Goal: Information Seeking & Learning: Learn about a topic

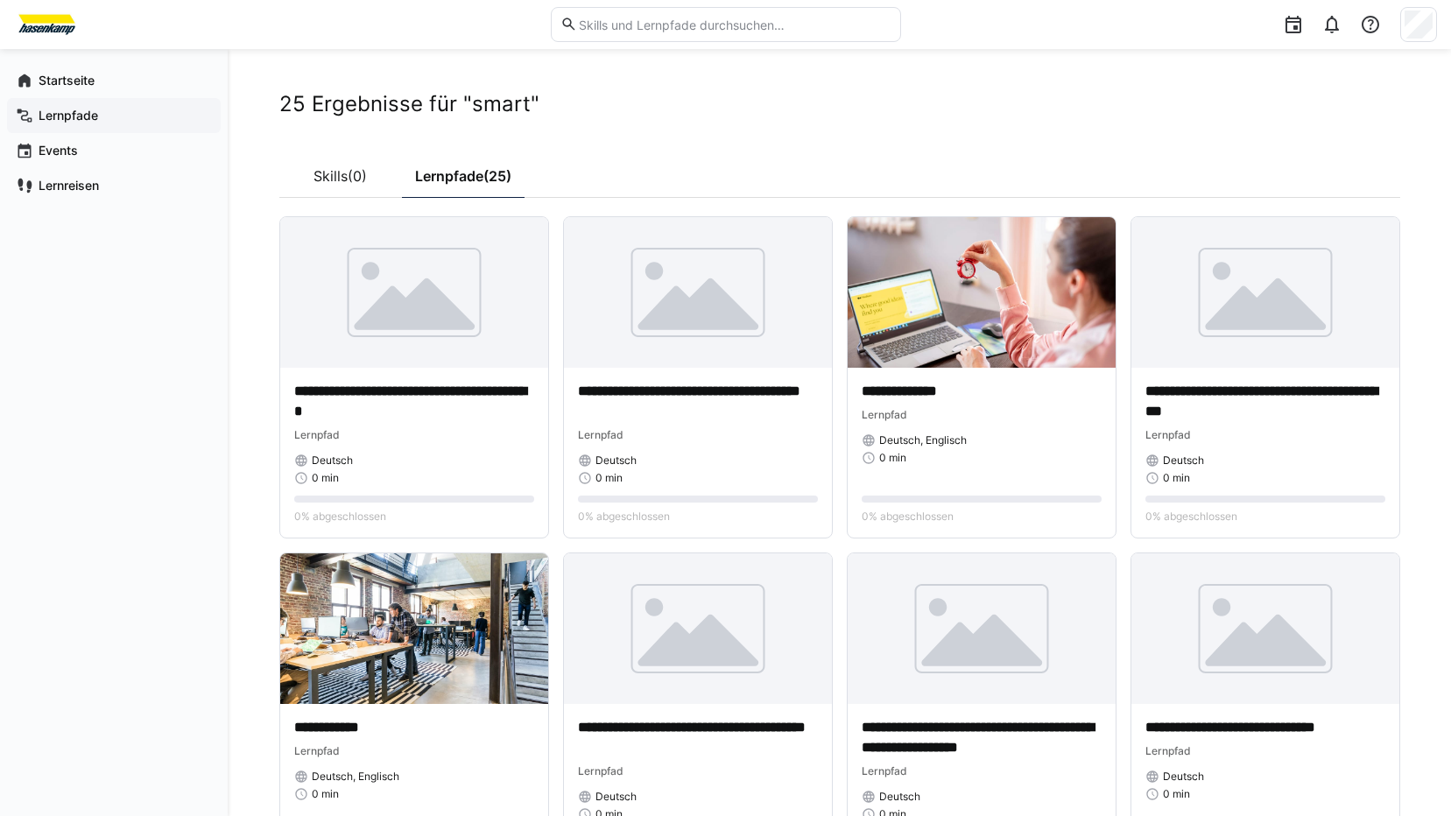
click at [0, 0] on app-navigation-label "Lernpfade" at bounding box center [0, 0] width 0 height 0
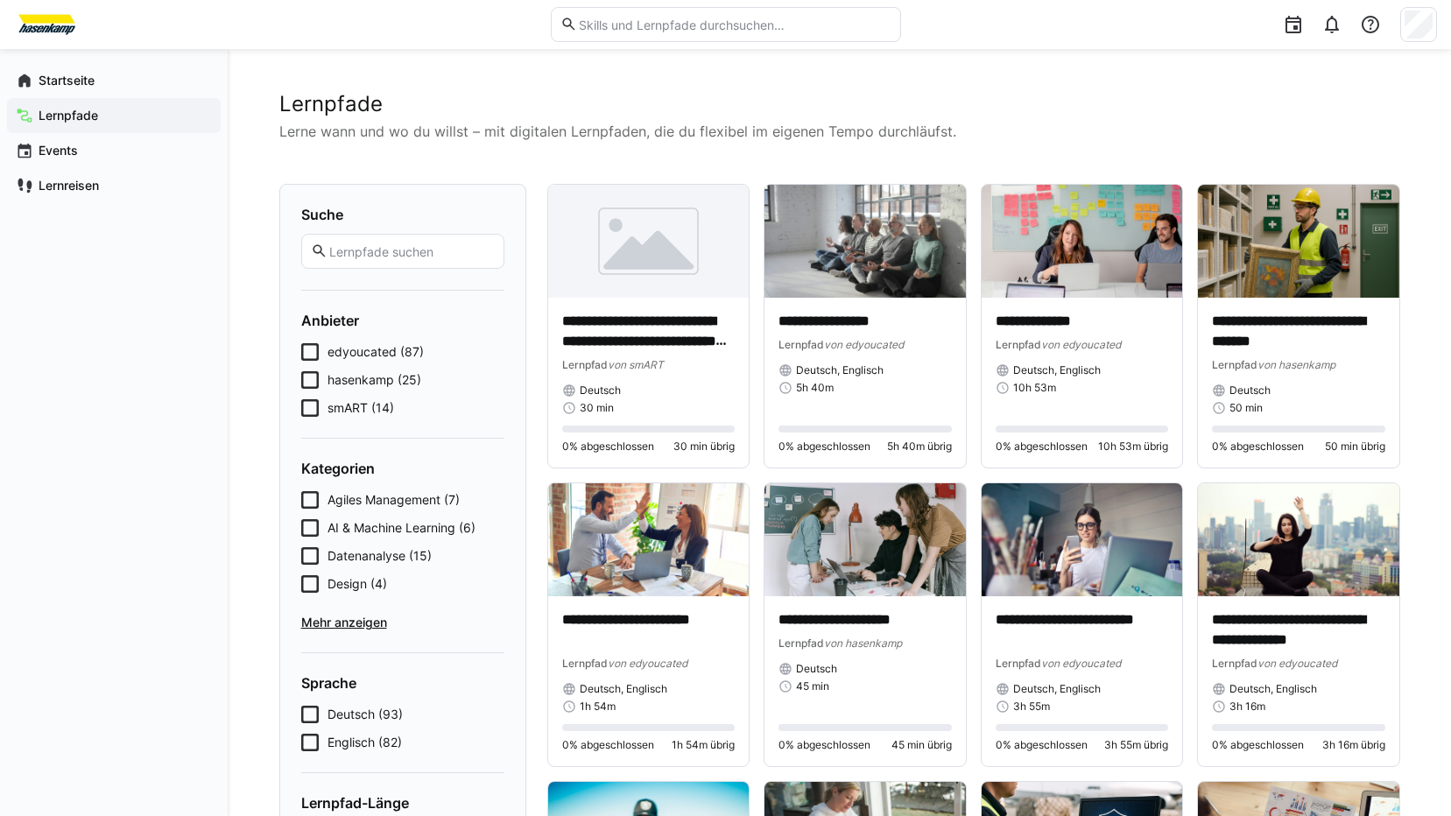
click at [0, 0] on app-navigation-label "Lernpfade" at bounding box center [0, 0] width 0 height 0
click at [314, 410] on icon at bounding box center [310, 408] width 18 height 18
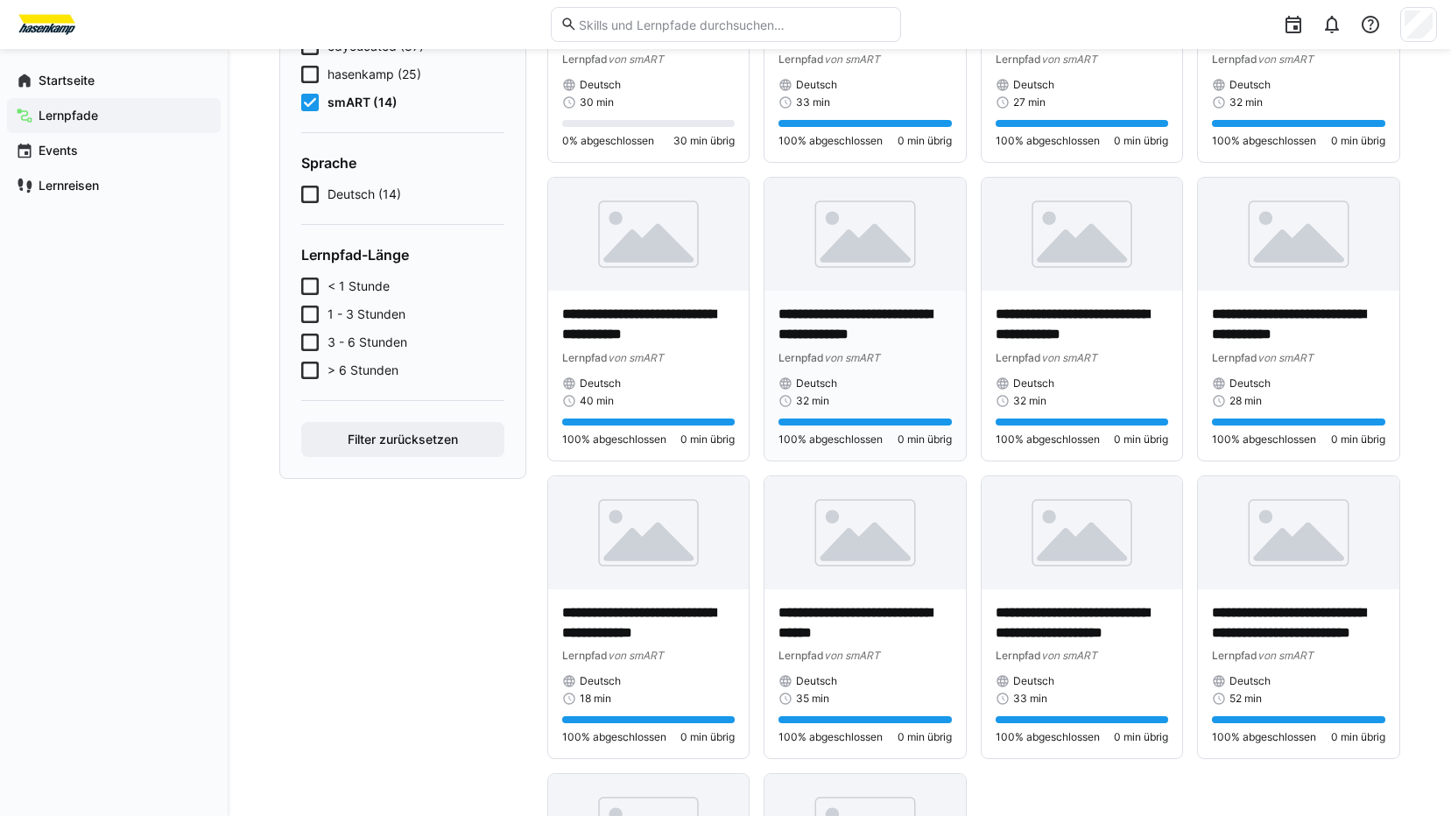
scroll to position [350, 0]
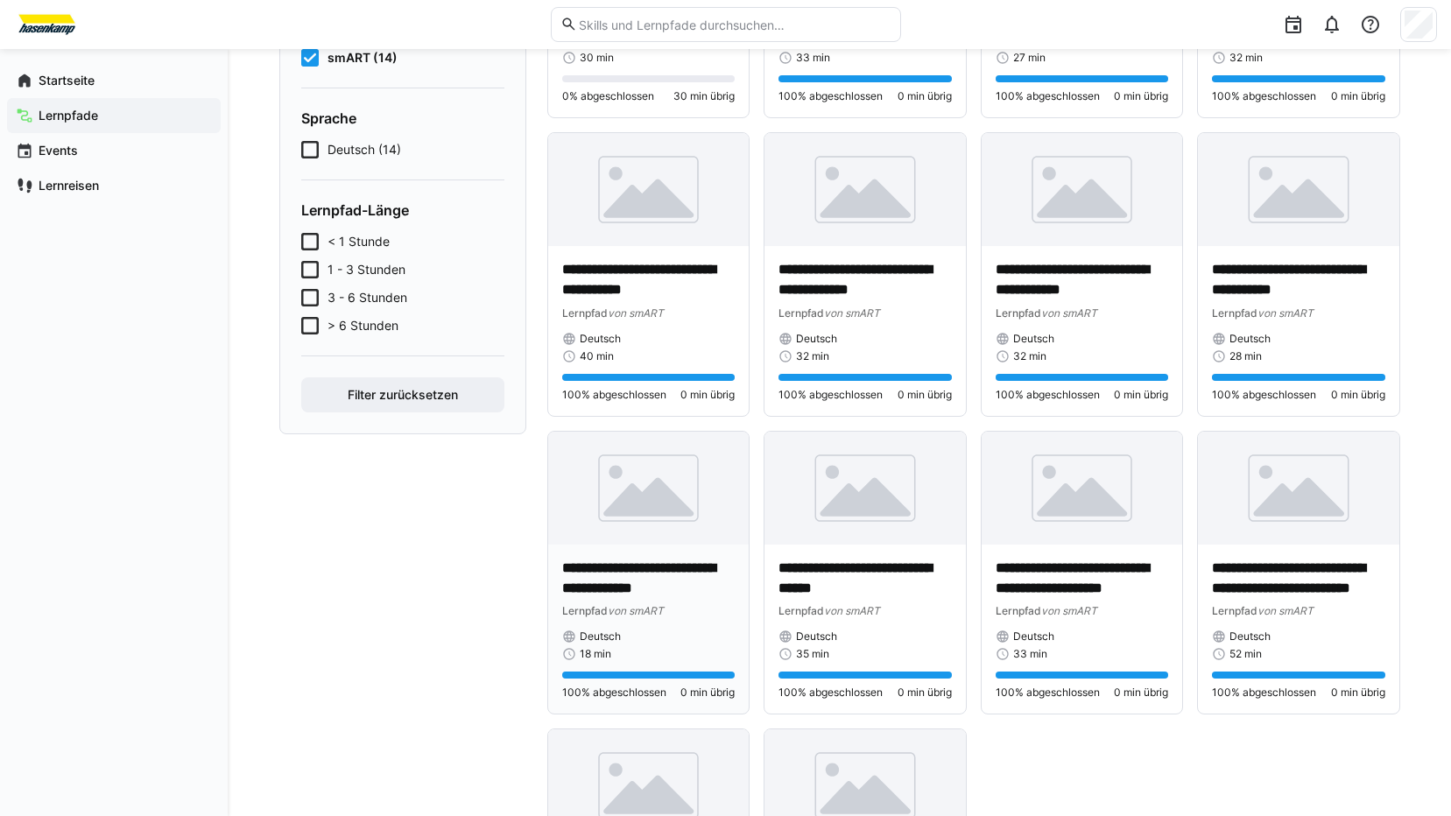
click at [651, 577] on p "**********" at bounding box center [648, 579] width 173 height 40
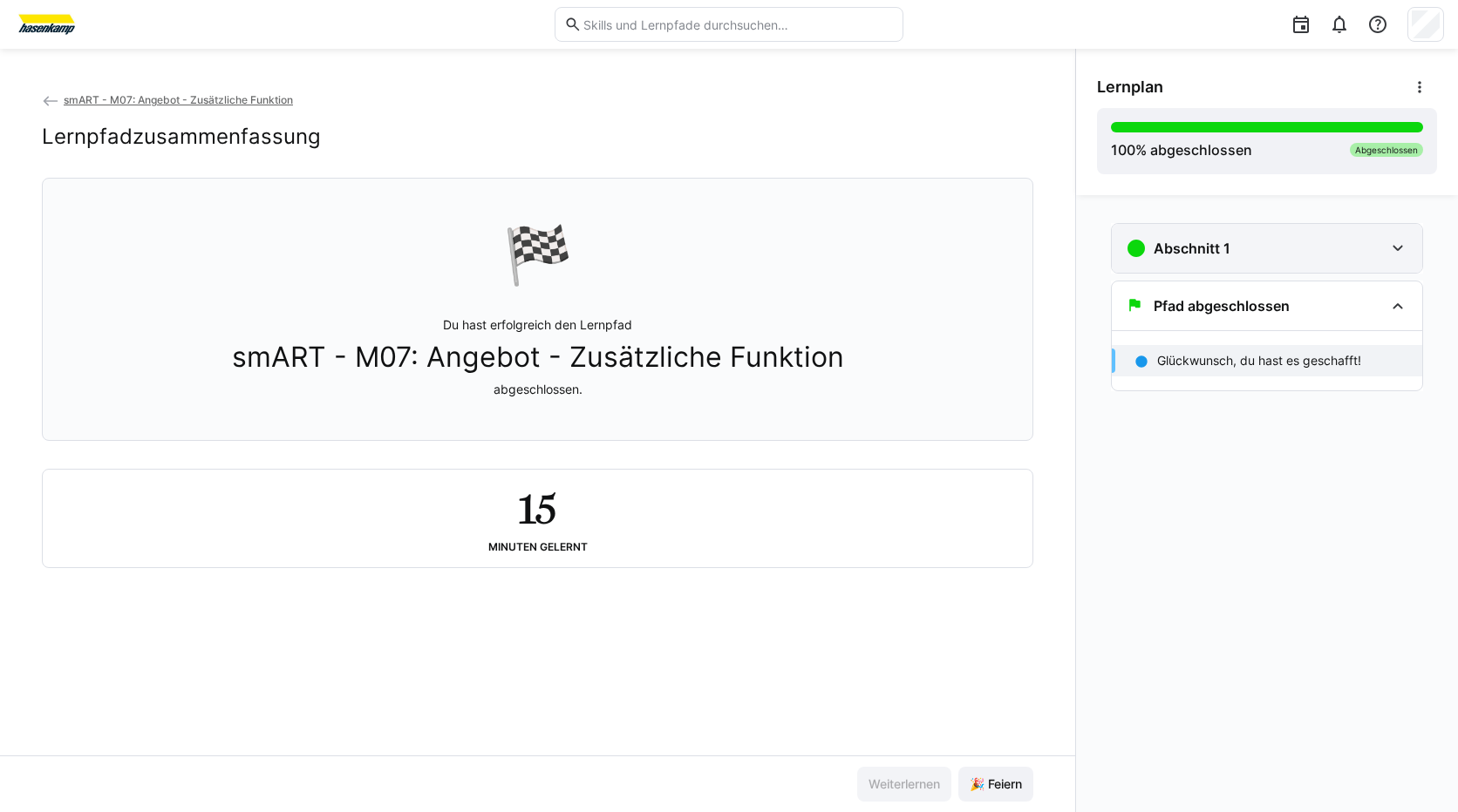
click at [1213, 264] on div "Abschnitt 1" at bounding box center [1267, 248] width 311 height 49
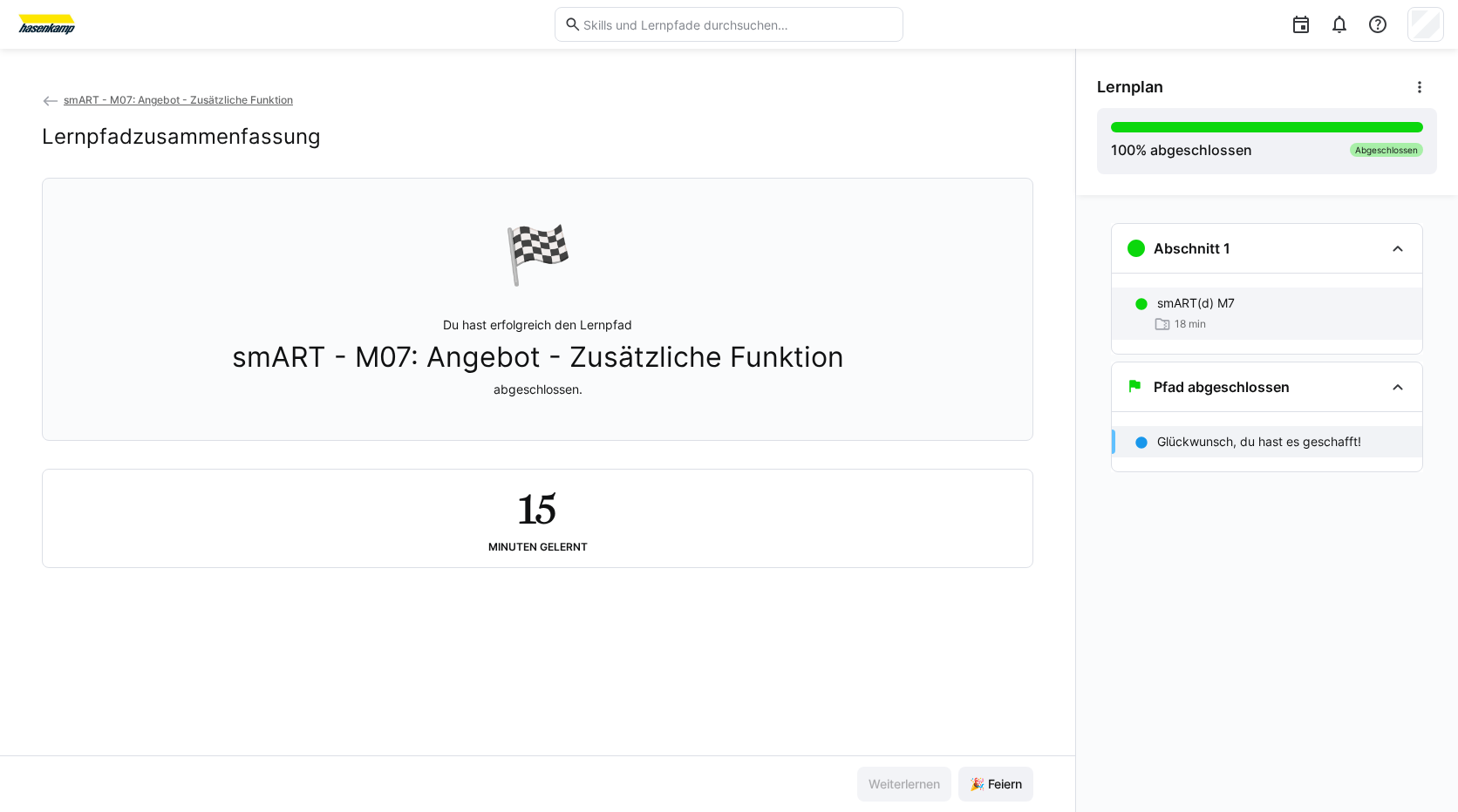
click at [1191, 316] on div "18 min" at bounding box center [1179, 324] width 53 height 18
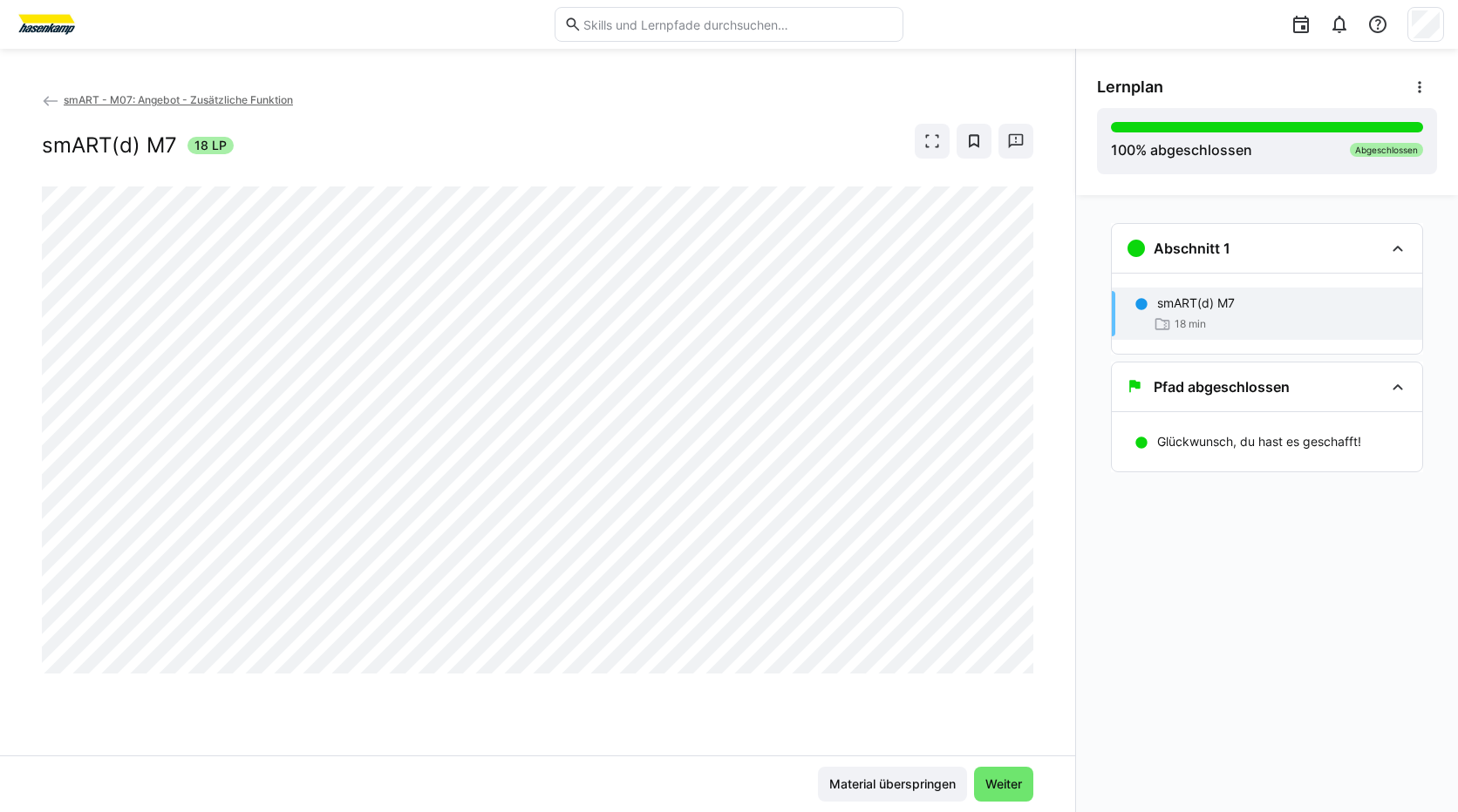
click at [1149, 695] on div "Abschnitt 1 smART(d) M7 18 min Pfad abgeschlossen Glückwunsch, du hast es gesch…" at bounding box center [1267, 504] width 382 height 617
click at [1302, 651] on div "Abschnitt 1 smART(d) M7 18 min Pfad abgeschlossen Glückwunsch, du hast es gesch…" at bounding box center [1267, 504] width 382 height 617
click at [1271, 719] on div "Abschnitt 1 smART(d) M7 18 min Pfad abgeschlossen Glückwunsch, du hast es gesch…" at bounding box center [1267, 504] width 382 height 617
click at [1210, 713] on div "Abschnitt 1 smART(d) M7 18 min Pfad abgeschlossen Glückwunsch, du hast es gesch…" at bounding box center [1267, 504] width 382 height 617
click at [1203, 696] on div "Abschnitt 1 smART(d) M7 18 min Pfad abgeschlossen Glückwunsch, du hast es gesch…" at bounding box center [1267, 504] width 382 height 617
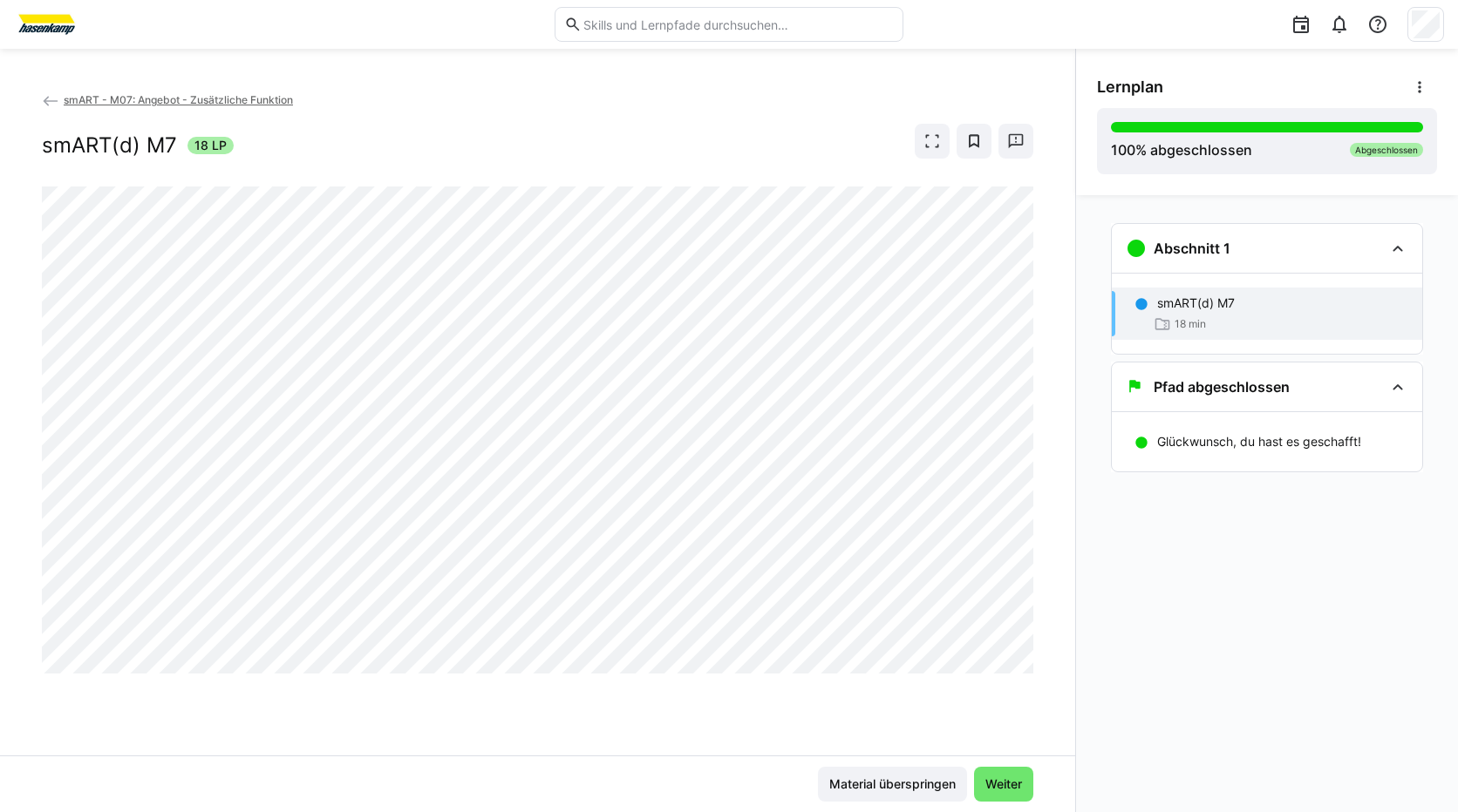
click at [1334, 649] on div "Abschnitt 1 smART(d) M7 18 min Pfad abgeschlossen Glückwunsch, du hast es gesch…" at bounding box center [1267, 504] width 382 height 617
drag, startPoint x: 1113, startPoint y: 561, endPoint x: 1103, endPoint y: 557, distance: 10.8
click at [1113, 562] on div "Abschnitt 1 smART(d) M7 18 min Pfad abgeschlossen Glückwunsch, du hast es gesch…" at bounding box center [1267, 504] width 382 height 617
